Goal: Task Accomplishment & Management: Manage account settings

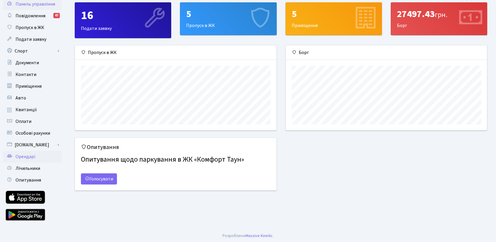
scroll to position [22, 0]
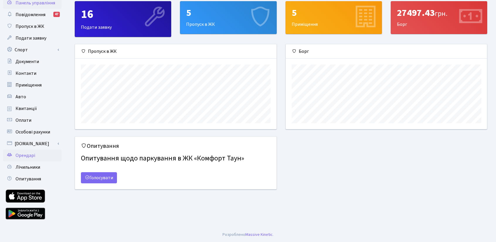
click at [23, 156] on span "Орендарі" at bounding box center [26, 155] width 20 height 6
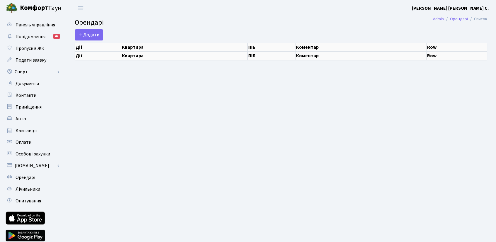
select select "25"
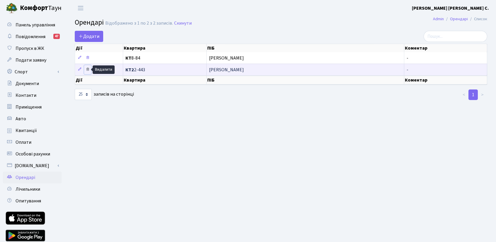
click at [88, 69] on icon at bounding box center [88, 69] width 4 height 4
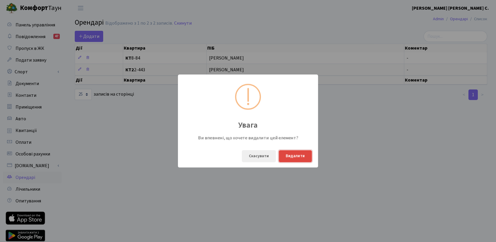
click at [297, 157] on button "Видалити" at bounding box center [295, 156] width 33 height 12
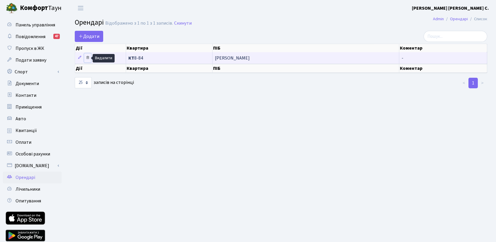
click at [88, 58] on icon at bounding box center [88, 57] width 4 height 4
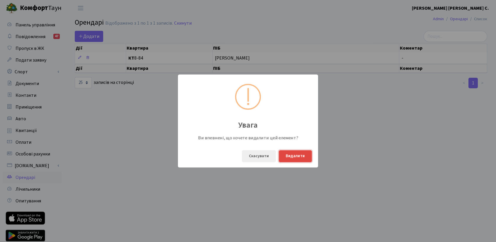
click at [292, 157] on button "Видалити" at bounding box center [295, 156] width 33 height 12
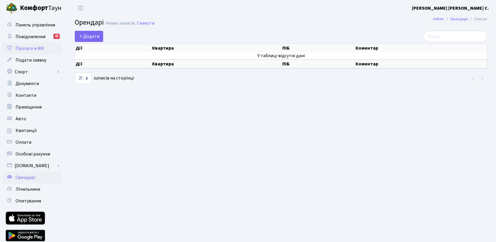
click at [28, 47] on span "Пропуск в ЖК" at bounding box center [30, 48] width 29 height 6
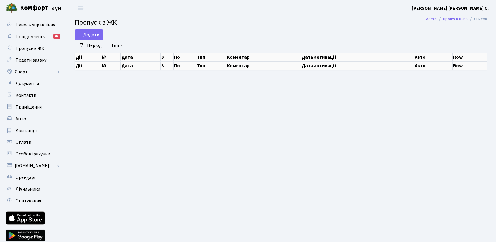
select select "25"
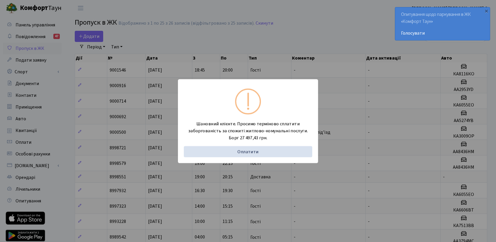
click at [93, 36] on div "Шановний клієнте. Просимо терміново сплатити заборгованість за спожиті житлово-…" at bounding box center [248, 121] width 496 height 242
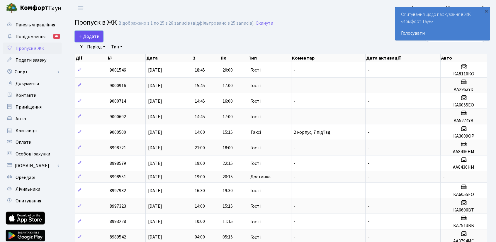
click at [99, 38] on span "Додати" at bounding box center [89, 36] width 21 height 6
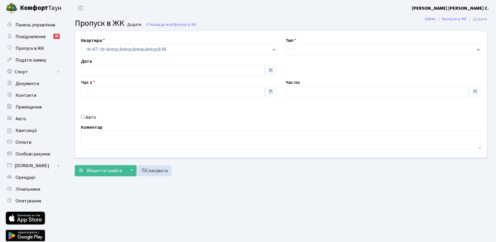
type input "[DATE]"
type input "22:30"
type input "23:30"
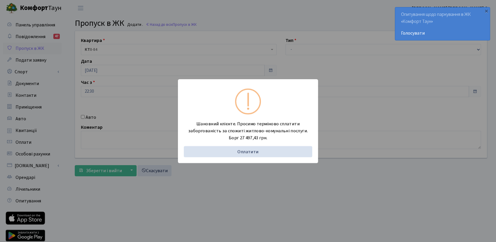
click at [396, 175] on div "Шановний клієнте. Просимо терміново сплатити заборгованість за спожиті житлово-…" at bounding box center [248, 121] width 496 height 242
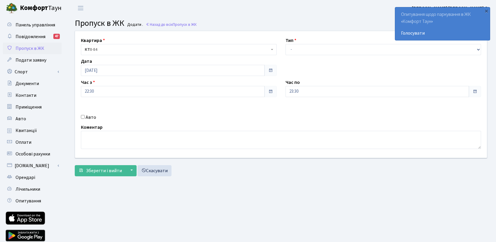
click at [39, 47] on span "Пропуск в ЖК" at bounding box center [30, 48] width 29 height 6
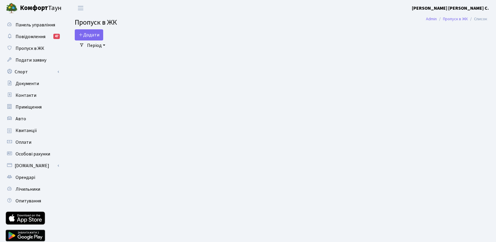
select select "25"
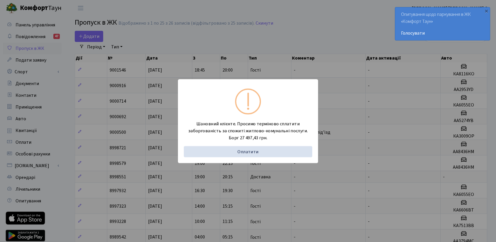
click at [77, 69] on div "Шановний клієнте. Просимо терміново сплатити заборгованість за спожиті житлово-…" at bounding box center [248, 121] width 496 height 242
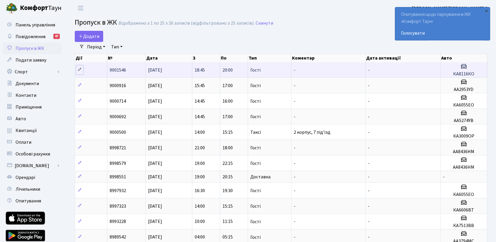
click at [78, 71] on icon at bounding box center [80, 69] width 4 height 4
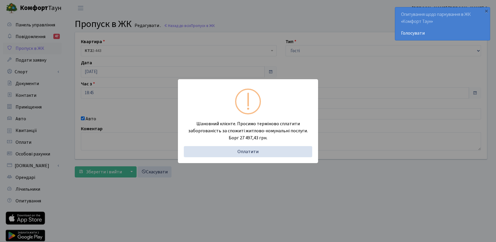
click at [479, 51] on div "Шановний клієнте. Просимо терміново сплатити заборгованість за спожиті житлово-…" at bounding box center [248, 121] width 496 height 242
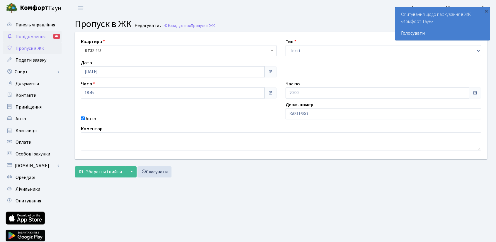
click at [37, 35] on span "Повідомлення" at bounding box center [31, 36] width 30 height 6
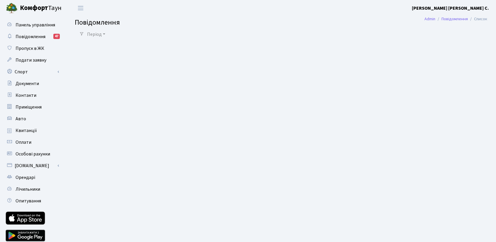
select select "25"
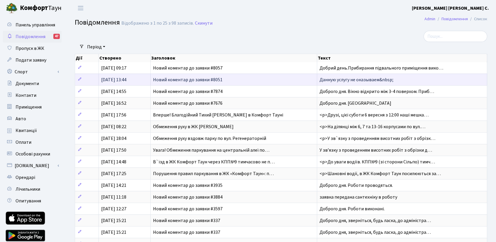
click at [209, 80] on span "Новий коментар до заявки #8051" at bounding box center [187, 79] width 69 height 6
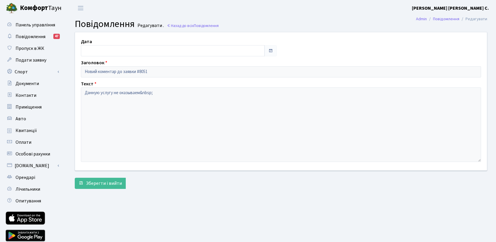
type input "[DATE]"
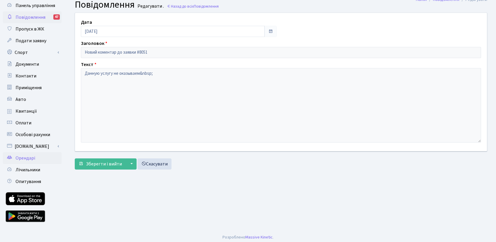
scroll to position [22, 0]
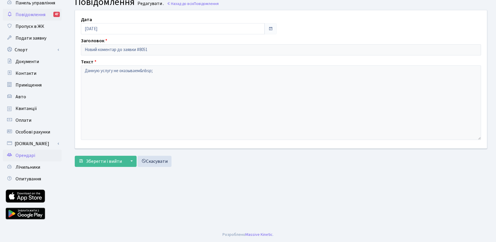
click at [23, 156] on span "Орендарі" at bounding box center [26, 155] width 20 height 6
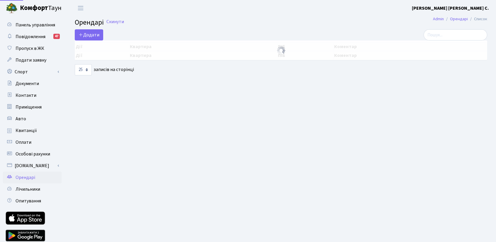
select select "25"
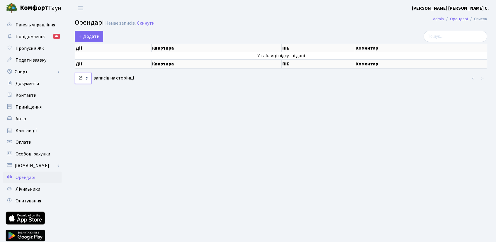
click at [86, 78] on select "10 25 50 100 250 500 1,000" at bounding box center [83, 78] width 17 height 11
click at [132, 113] on main "Admin Орендарі Список Орендарі Немає записів. Скинути Додати Дії Квартира ПІБ К…" at bounding box center [281, 132] width 430 height 233
click at [49, 26] on span "Панель управління" at bounding box center [36, 25] width 40 height 6
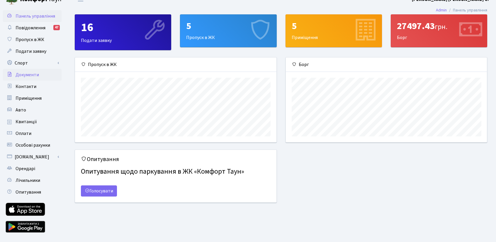
scroll to position [22, 0]
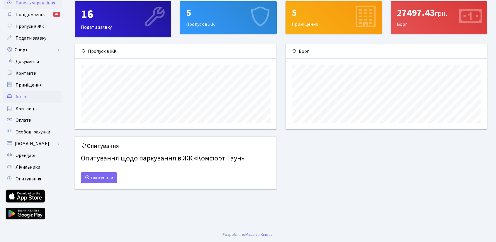
click at [13, 97] on link "Авто" at bounding box center [32, 97] width 59 height 12
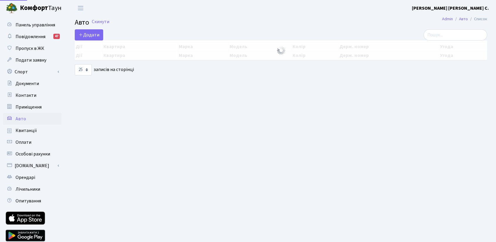
select select "25"
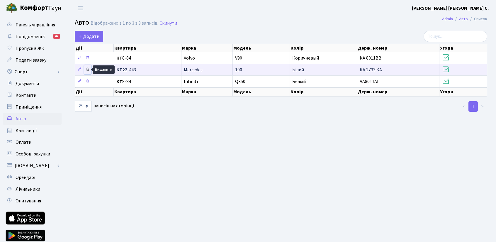
click at [86, 69] on icon at bounding box center [88, 69] width 4 height 4
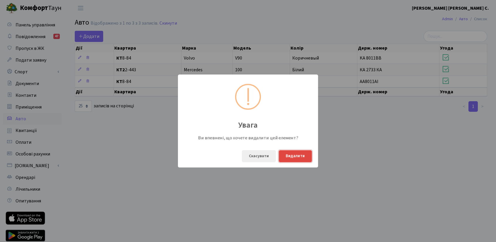
click at [294, 156] on button "Видалити" at bounding box center [295, 156] width 33 height 12
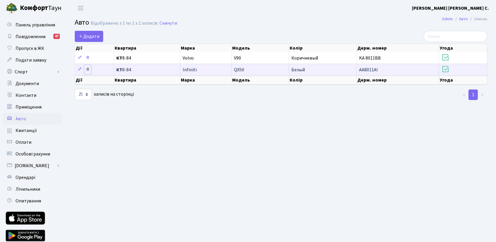
click at [87, 70] on icon at bounding box center [88, 69] width 4 height 4
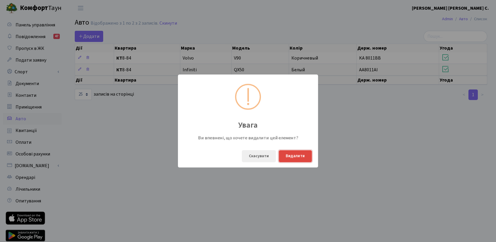
click at [298, 156] on button "Видалити" at bounding box center [295, 156] width 33 height 12
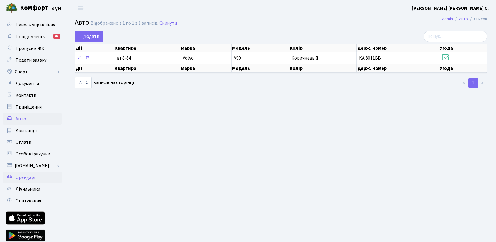
click at [25, 178] on span "Орендарі" at bounding box center [26, 177] width 20 height 6
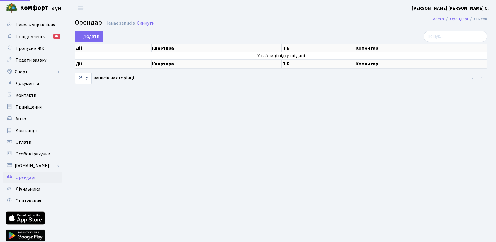
select select "25"
click at [97, 37] on span "Додати" at bounding box center [89, 36] width 21 height 6
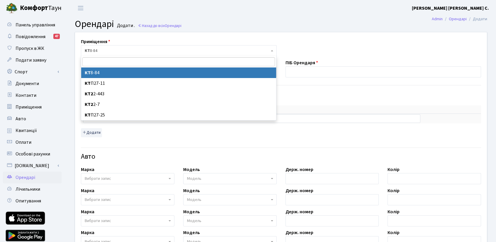
click at [272, 50] on b at bounding box center [272, 50] width 2 height 1
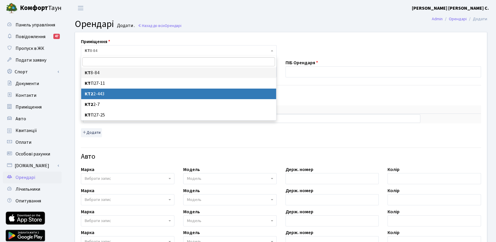
select select "15493"
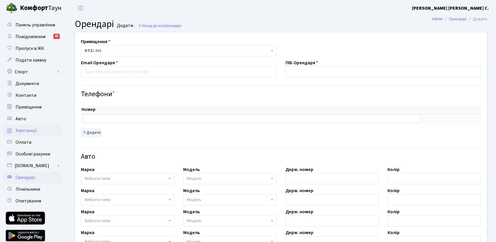
click at [29, 131] on span "Квитанції" at bounding box center [26, 130] width 21 height 6
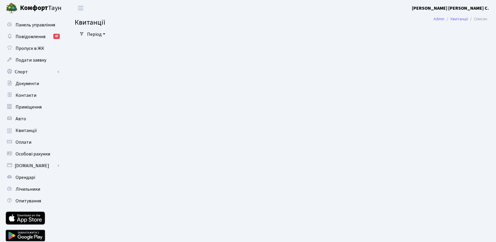
select select "25"
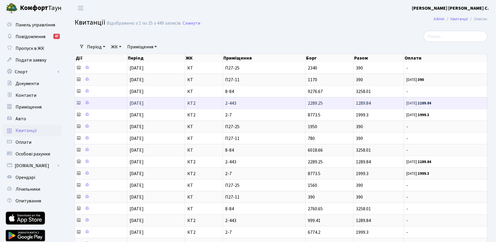
click at [78, 102] on icon at bounding box center [78, 103] width 5 height 5
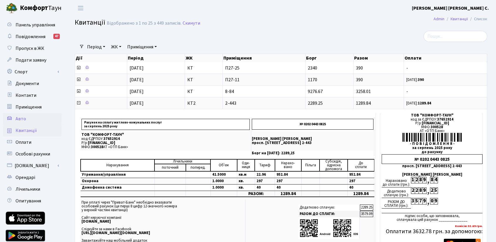
click at [21, 120] on span "Авто" at bounding box center [21, 118] width 11 height 6
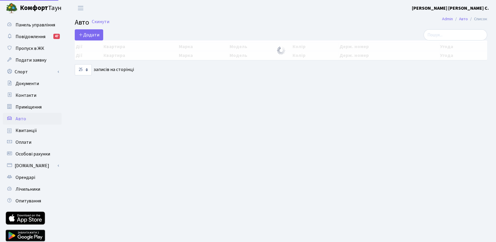
select select "25"
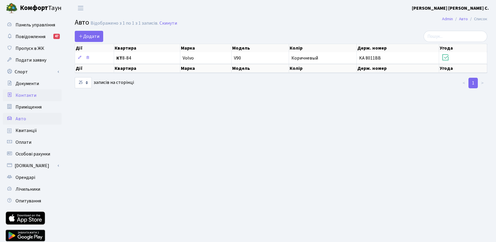
click at [26, 93] on span "Контакти" at bounding box center [26, 95] width 21 height 6
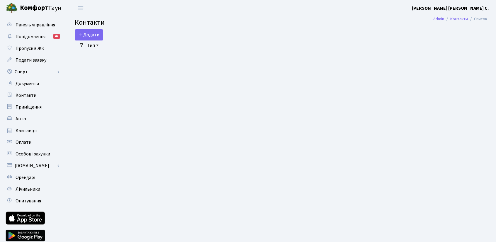
select select "25"
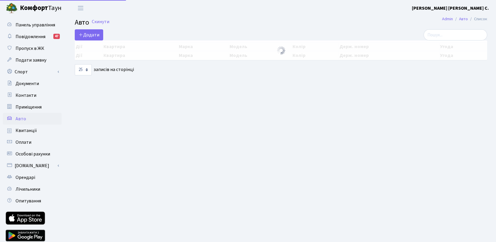
select select "25"
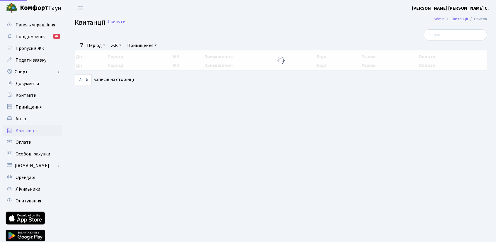
select select "25"
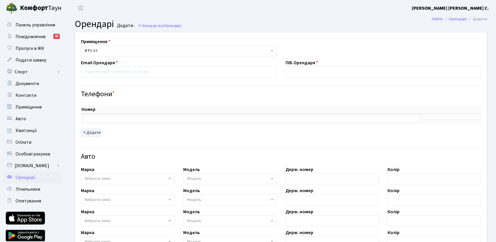
select select "15493"
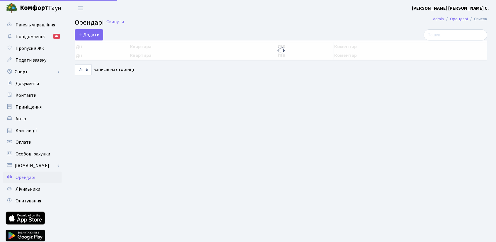
select select "25"
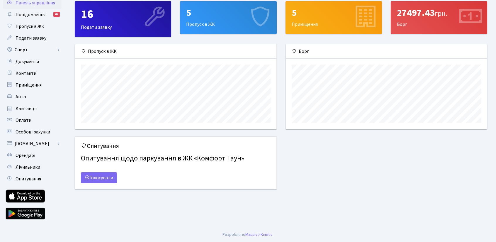
scroll to position [84, 201]
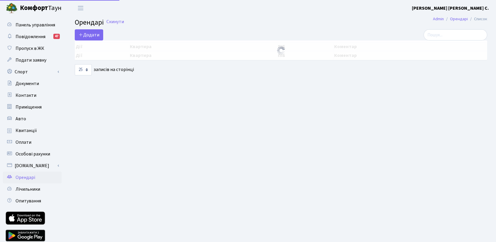
select select "25"
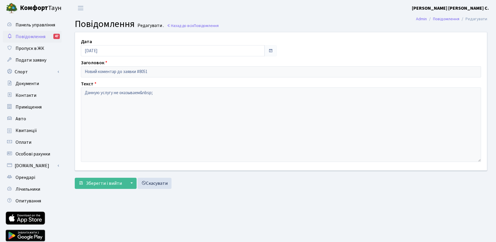
scroll to position [22, 0]
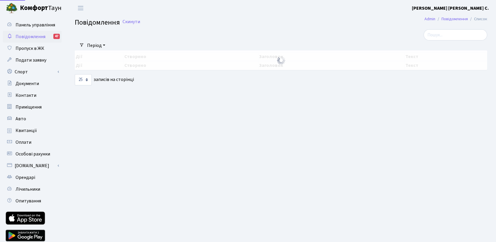
select select "25"
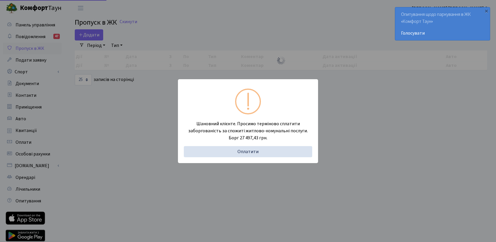
select select "25"
